Goal: Task Accomplishment & Management: Use online tool/utility

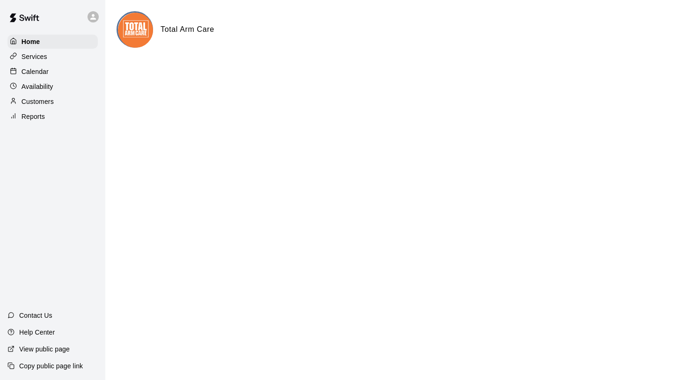
click at [56, 101] on div "Customers" at bounding box center [52, 102] width 90 height 14
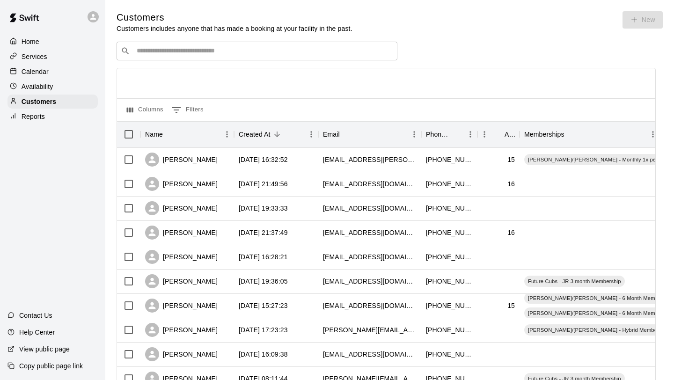
click at [46, 86] on p "Availability" at bounding box center [38, 86] width 32 height 9
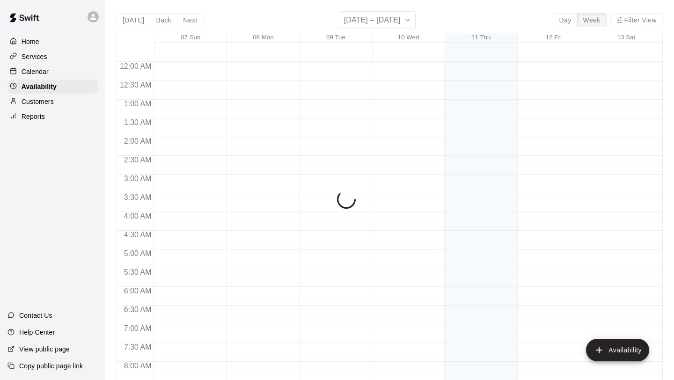
scroll to position [571, 0]
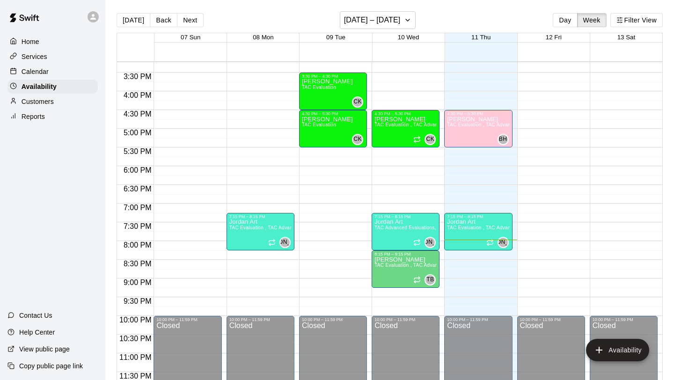
drag, startPoint x: 67, startPoint y: 138, endPoint x: 67, endPoint y: 131, distance: 7.0
click at [67, 135] on div "Home Services Calendar Availability Customers Reports Contact Us Help Center Vi…" at bounding box center [52, 190] width 105 height 380
click at [40, 115] on p "Reports" at bounding box center [33, 116] width 23 height 9
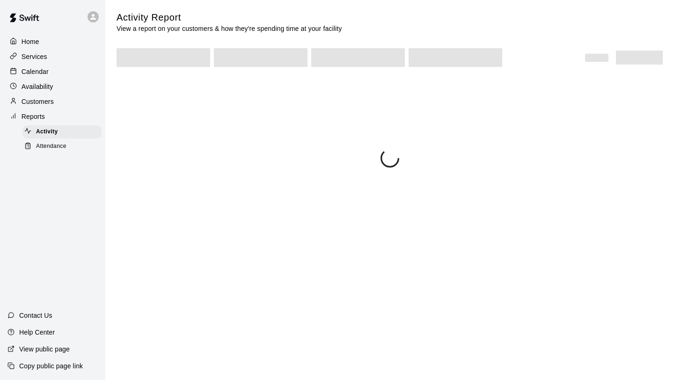
click at [47, 147] on span "Attendance" at bounding box center [51, 146] width 30 height 9
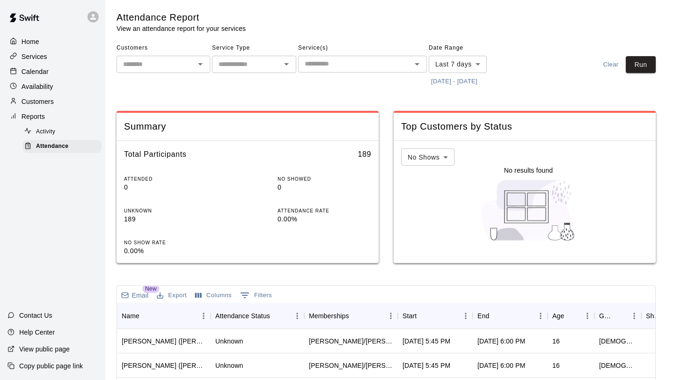
click at [455, 85] on button "[DATE] - [DATE]" at bounding box center [454, 81] width 51 height 15
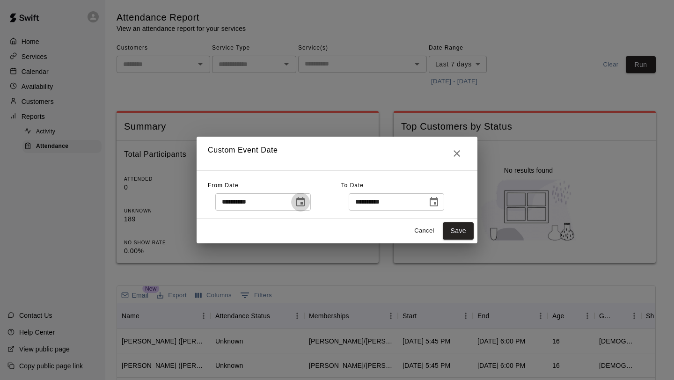
click at [303, 202] on icon "Choose date, selected date is Sep 4, 2025" at bounding box center [300, 201] width 8 height 9
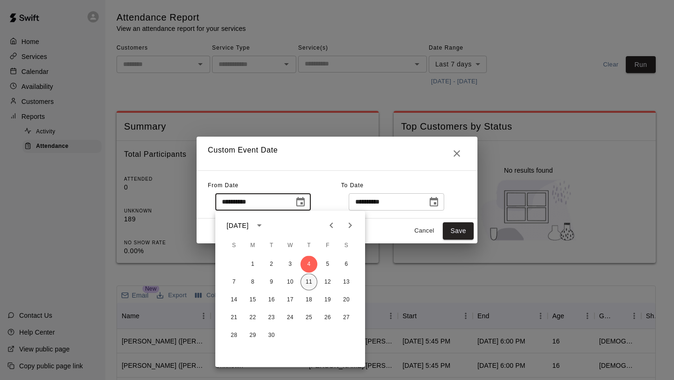
click at [311, 286] on button "11" at bounding box center [309, 282] width 17 height 17
type input "**********"
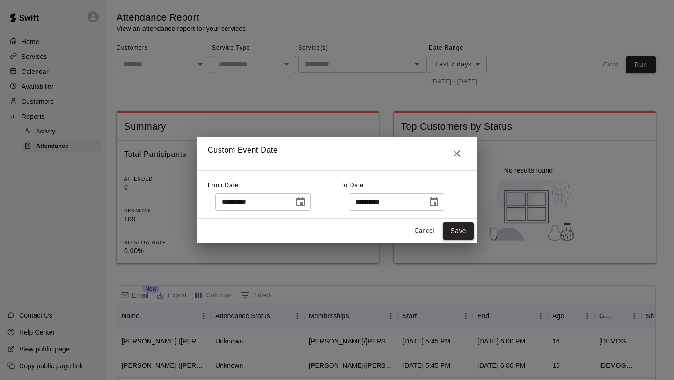
click at [458, 234] on button "Save" at bounding box center [458, 230] width 31 height 17
type input "******"
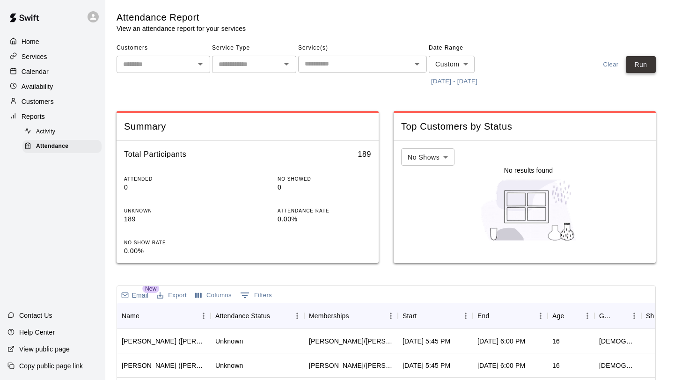
click at [638, 66] on button "Run" at bounding box center [641, 64] width 30 height 17
click at [430, 300] on div "Email New Export Columns 0 Filters" at bounding box center [386, 294] width 539 height 17
click at [430, 314] on div "Start" at bounding box center [431, 316] width 56 height 26
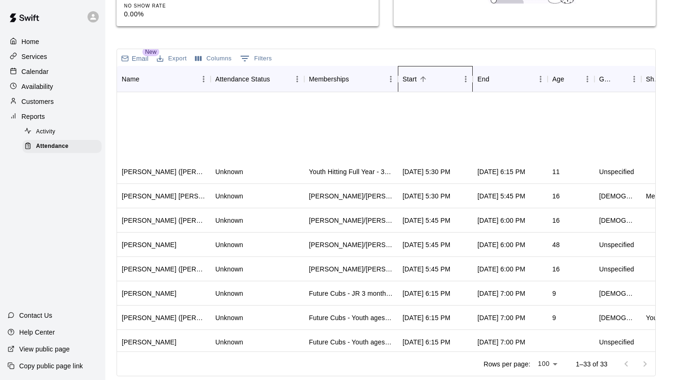
scroll to position [544, 0]
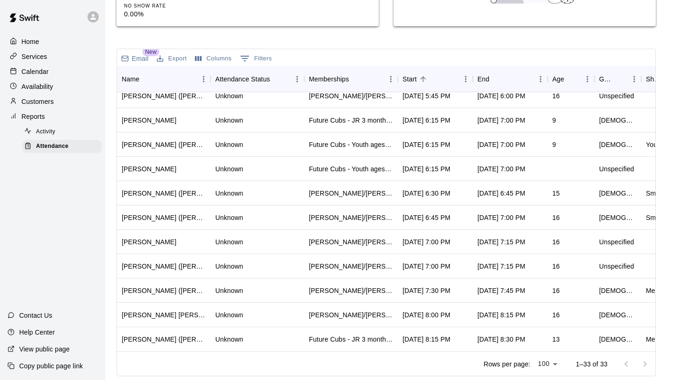
drag, startPoint x: 387, startPoint y: 380, endPoint x: 260, endPoint y: 363, distance: 128.0
click at [260, 363] on main "Attendance Report View an attendance report for your services Customers ​ Servi…" at bounding box center [389, 71] width 569 height 617
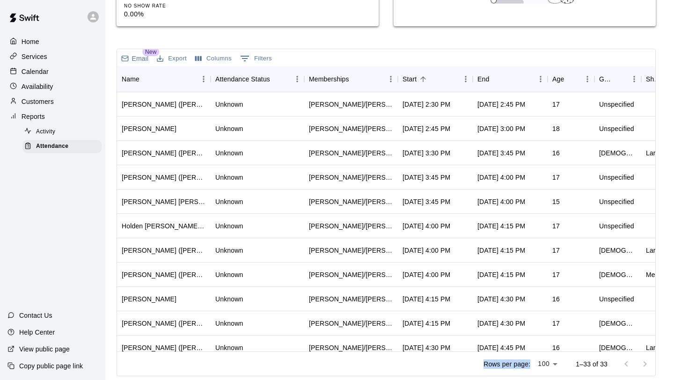
scroll to position [0, 0]
